Goal: Transaction & Acquisition: Subscribe to service/newsletter

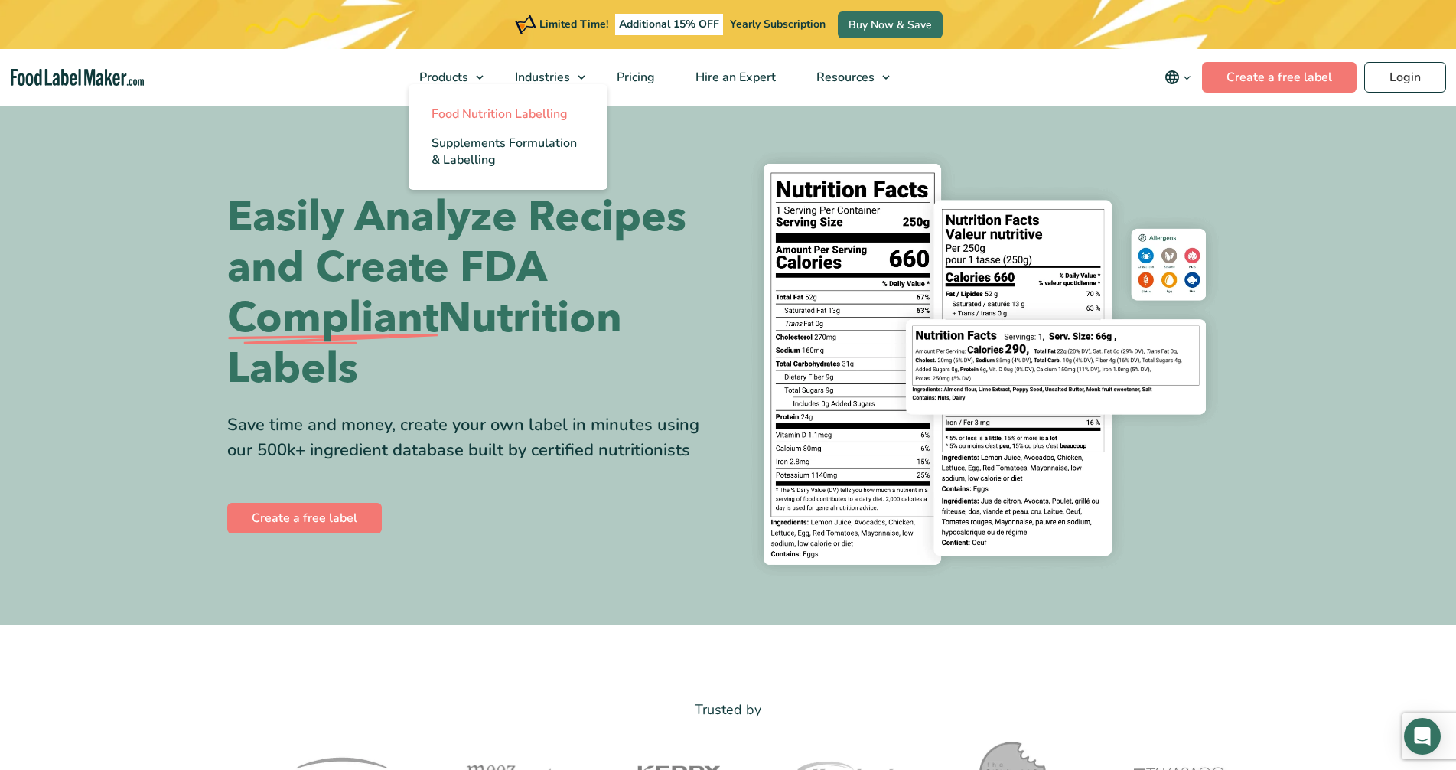
click at [474, 111] on span "Food Nutrition Labelling" at bounding box center [500, 114] width 136 height 17
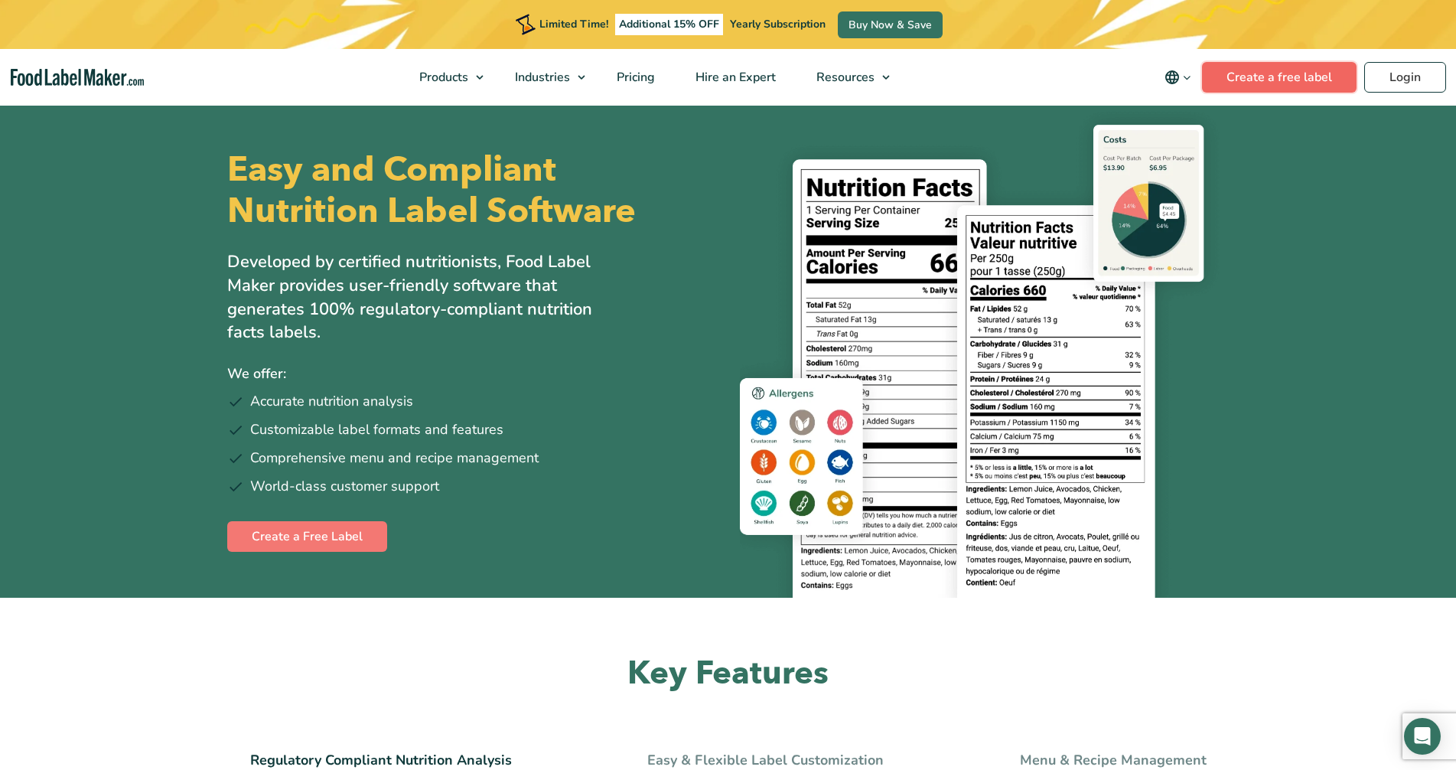
click at [1252, 71] on link "Create a free label" at bounding box center [1279, 77] width 155 height 31
